Goal: Find specific page/section: Find specific page/section

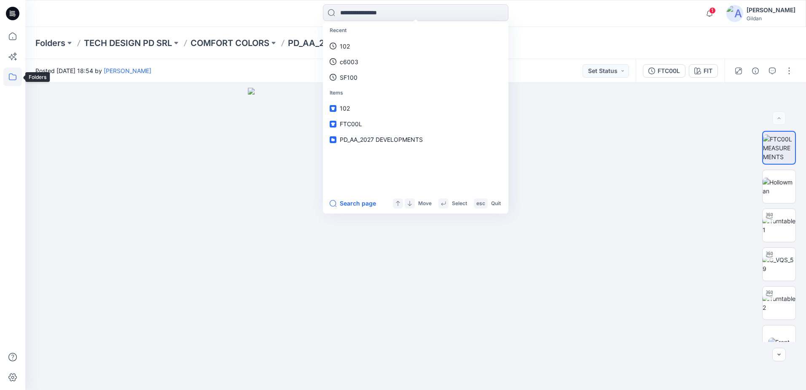
click at [8, 74] on icon at bounding box center [12, 76] width 19 height 19
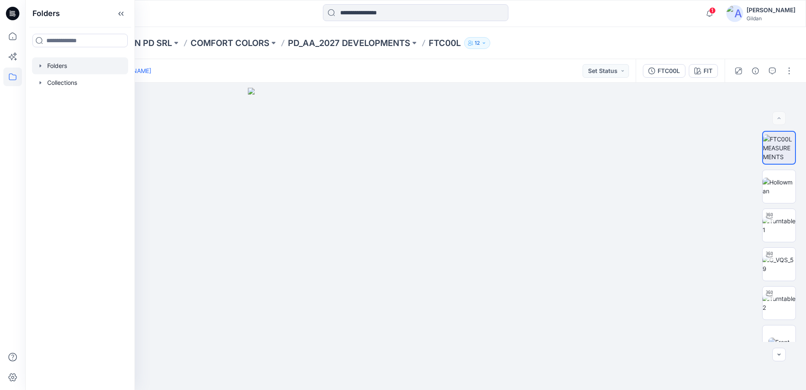
click at [61, 64] on div at bounding box center [80, 65] width 96 height 17
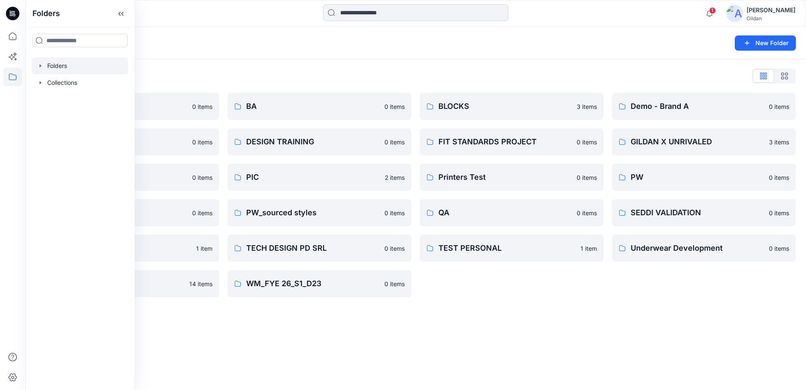
click at [572, 63] on div "Folders List 3D ASSETS 0 items DESIGN TEAM 0 items GLB 0 items PW x AI 0 items …" at bounding box center [415, 183] width 781 height 248
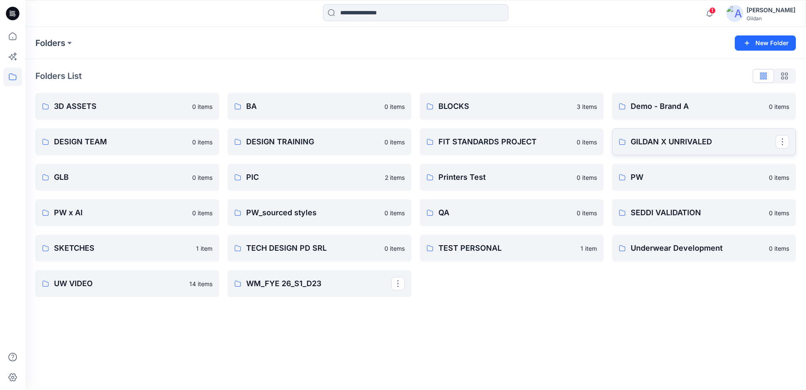
click at [646, 146] on p "GILDAN X UNRIVALED" at bounding box center [703, 142] width 145 height 12
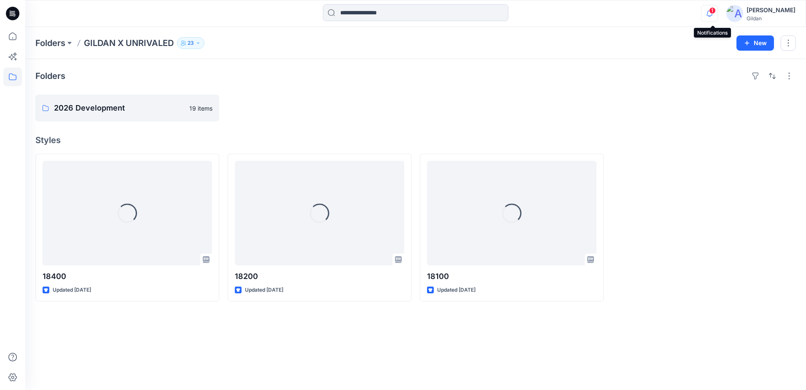
click at [710, 15] on icon "button" at bounding box center [710, 13] width 16 height 17
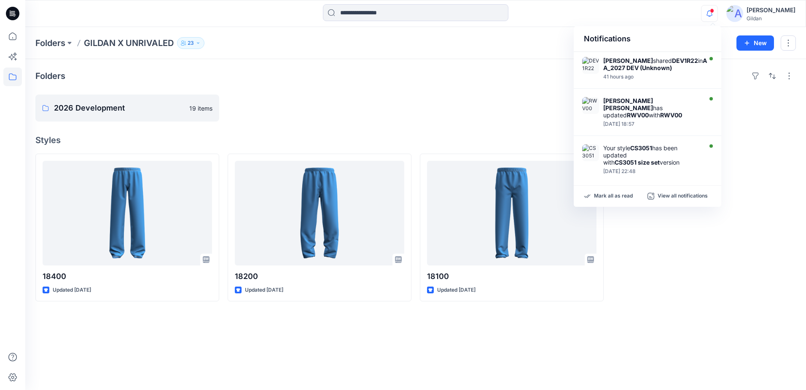
click at [710, 15] on icon "button" at bounding box center [710, 13] width 6 height 5
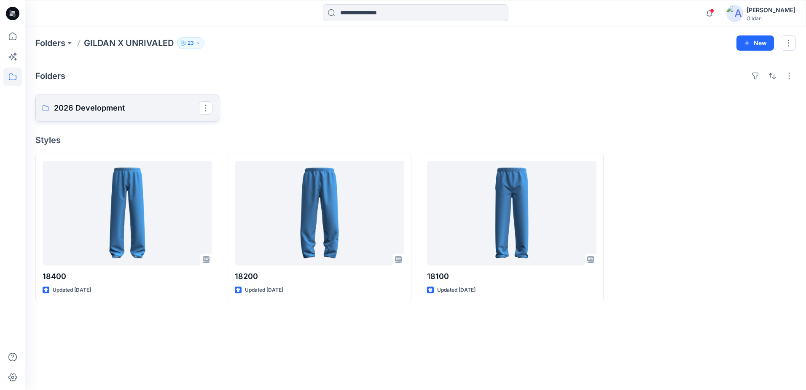
click at [131, 108] on p "2026 Development" at bounding box center [126, 108] width 145 height 12
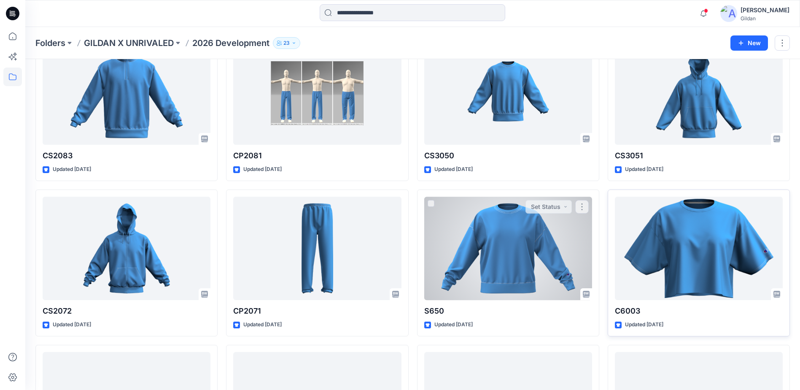
scroll to position [84, 0]
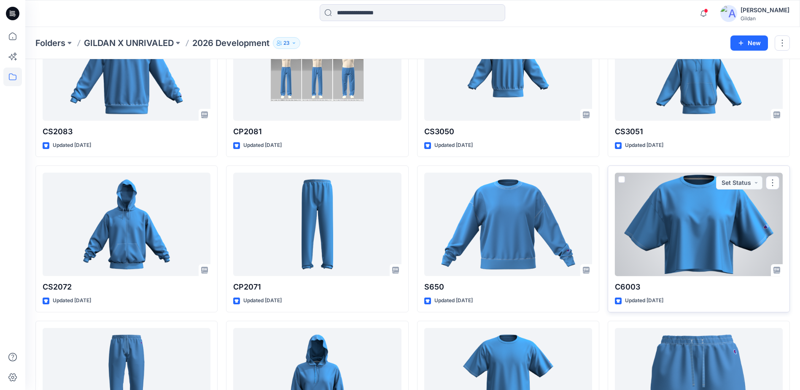
click at [703, 244] on div at bounding box center [699, 224] width 168 height 103
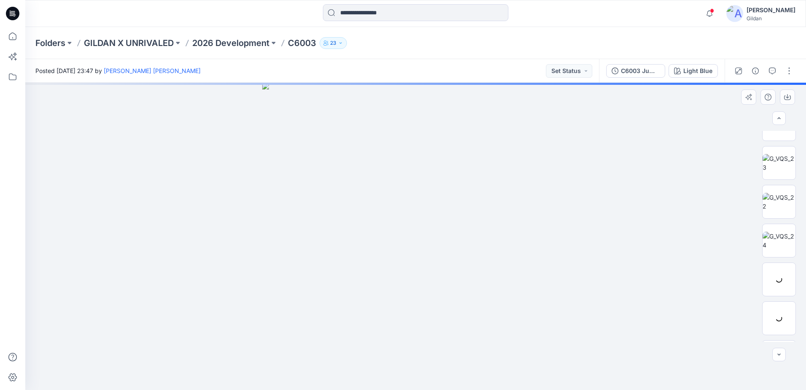
scroll to position [337, 0]
click at [776, 233] on img at bounding box center [779, 237] width 27 height 9
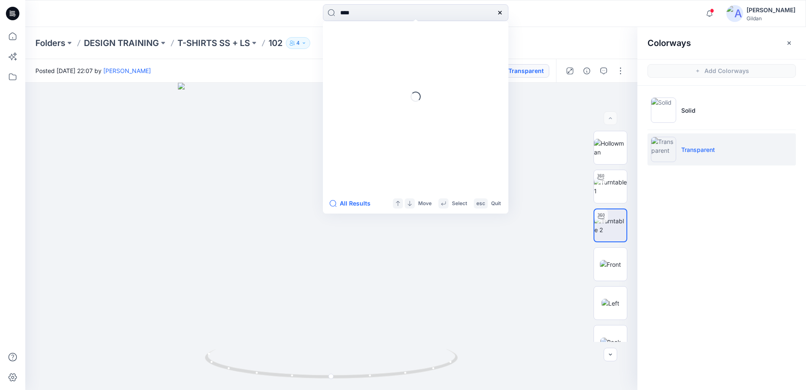
type input "****"
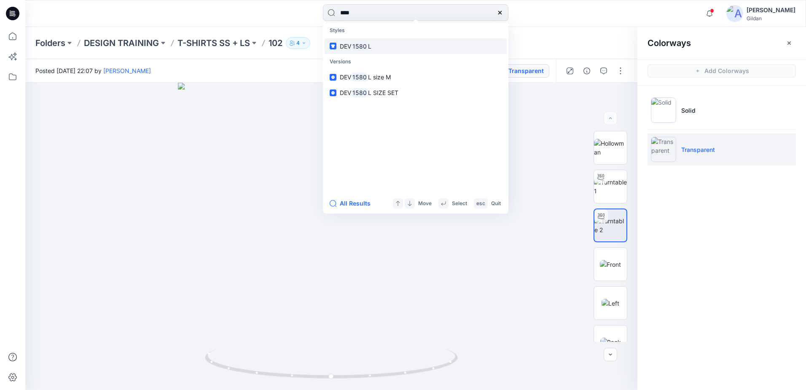
click at [362, 46] on mark "1580" at bounding box center [359, 46] width 17 height 10
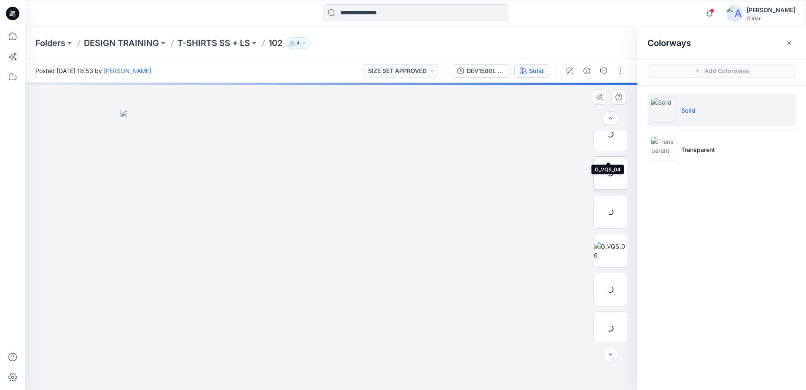
scroll to position [127, 0]
click at [604, 206] on img at bounding box center [610, 215] width 33 height 18
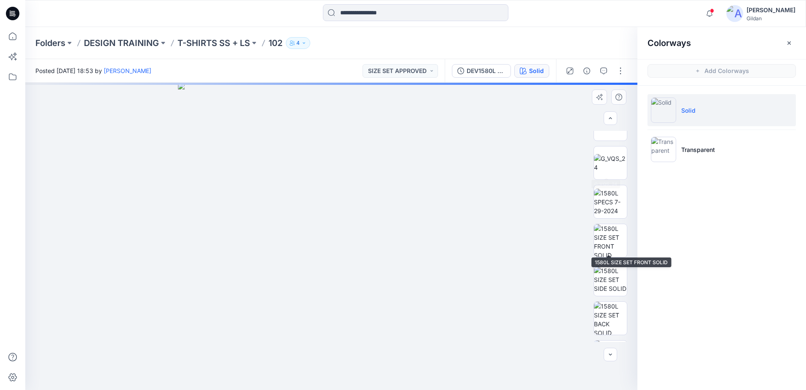
scroll to position [337, 0]
click at [609, 205] on img at bounding box center [610, 198] width 33 height 27
